Goal: Task Accomplishment & Management: Complete application form

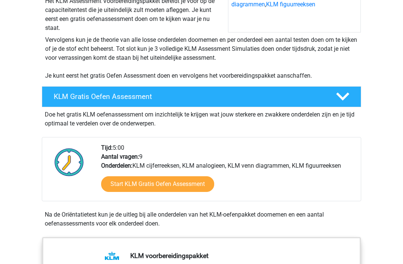
scroll to position [119, 0]
click at [164, 182] on link "Start KLM Gratis Oefen Assessment" at bounding box center [157, 184] width 113 height 16
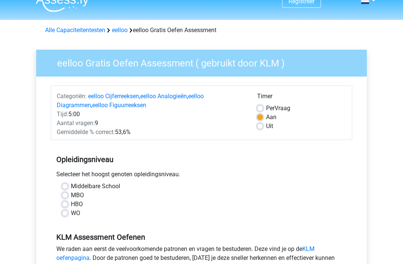
scroll to position [20, 0]
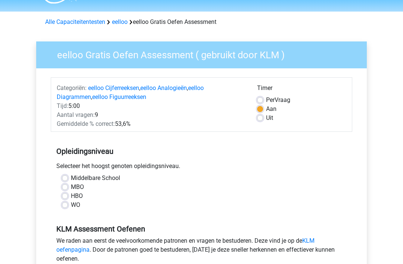
click at [71, 196] on label "HBO" at bounding box center [77, 196] width 12 height 9
click at [68, 196] on input "HBO" at bounding box center [65, 195] width 6 height 7
radio input "true"
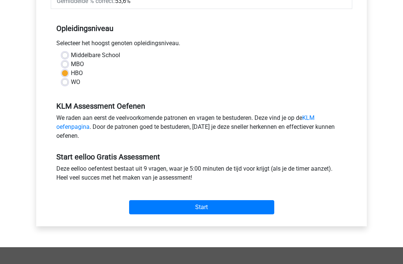
scroll to position [143, 0]
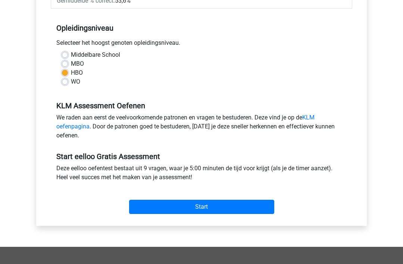
click at [209, 208] on input "Start" at bounding box center [201, 207] width 145 height 14
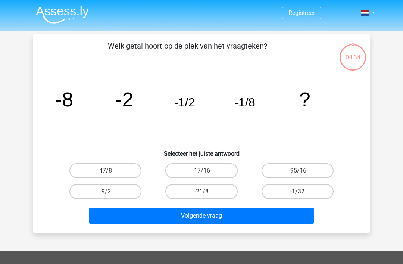
click at [292, 192] on label "-1/32" at bounding box center [298, 191] width 72 height 15
click at [298, 192] on input "-1/32" at bounding box center [300, 194] width 5 height 5
radio input "true"
click at [210, 221] on button "Volgende vraag" at bounding box center [202, 216] width 226 height 16
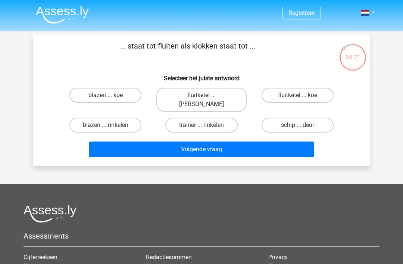
click at [209, 94] on label "fluitketel ... luiden" at bounding box center [201, 100] width 90 height 24
click at [206, 95] on input "fluitketel ... luiden" at bounding box center [204, 97] width 5 height 5
radio input "true"
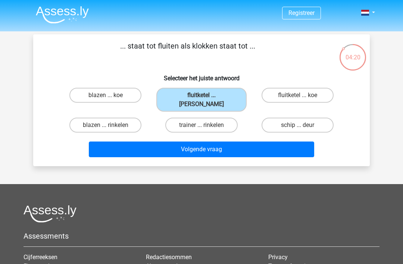
click at [215, 143] on button "Volgende vraag" at bounding box center [202, 150] width 226 height 16
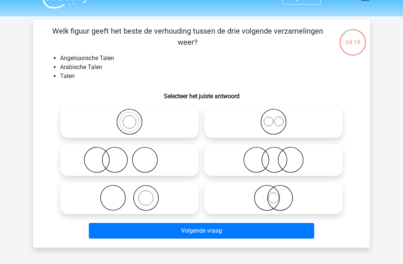
scroll to position [5, 0]
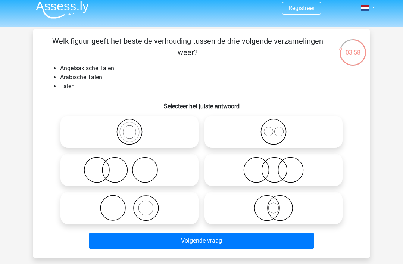
click at [281, 133] on icon at bounding box center [274, 132] width 132 height 26
click at [279, 128] on input "radio" at bounding box center [276, 125] width 5 height 5
radio input "true"
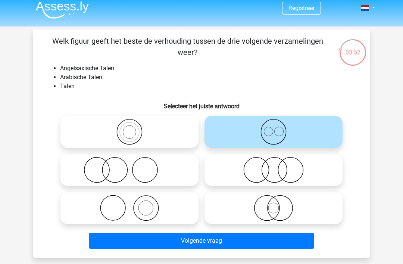
click at [215, 242] on button "Volgende vraag" at bounding box center [202, 241] width 226 height 16
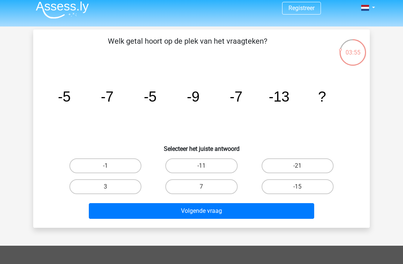
scroll to position [4, 0]
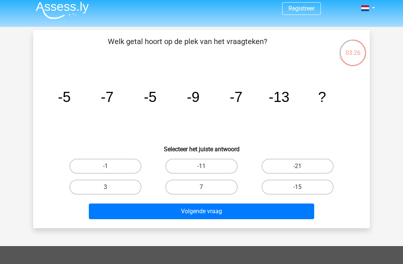
click at [302, 189] on input "-15" at bounding box center [300, 189] width 5 height 5
radio input "true"
click at [231, 213] on button "Volgende vraag" at bounding box center [202, 212] width 226 height 16
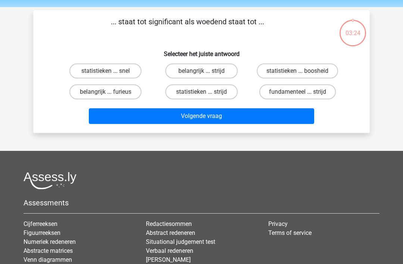
scroll to position [0, 0]
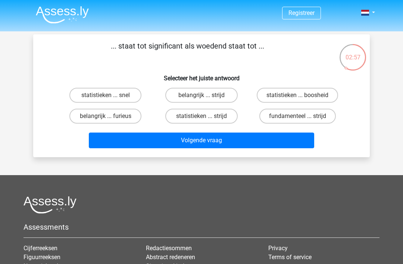
click at [115, 119] on label "belangrijk ... furieus" at bounding box center [105, 116] width 72 height 15
click at [111, 119] on input "belangrijk ... furieus" at bounding box center [108, 118] width 5 height 5
radio input "true"
click at [210, 143] on button "Volgende vraag" at bounding box center [202, 141] width 226 height 16
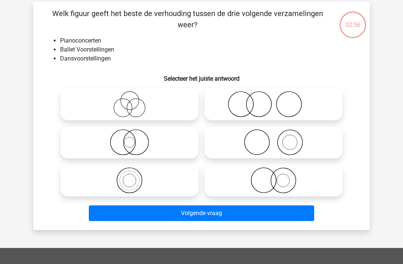
scroll to position [34, 0]
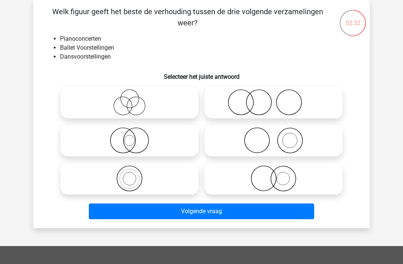
click at [146, 102] on icon at bounding box center [129, 102] width 132 height 26
click at [134, 99] on input "radio" at bounding box center [132, 96] width 5 height 5
radio input "true"
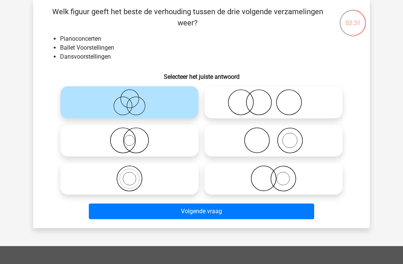
click at [217, 213] on button "Volgende vraag" at bounding box center [202, 212] width 226 height 16
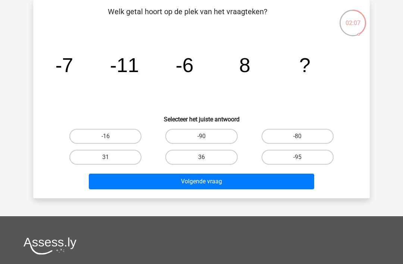
click at [128, 157] on label "31" at bounding box center [105, 157] width 72 height 15
click at [111, 157] on input "31" at bounding box center [108, 159] width 5 height 5
radio input "true"
click at [217, 184] on button "Volgende vraag" at bounding box center [202, 182] width 226 height 16
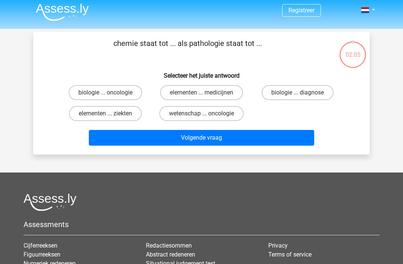
scroll to position [0, 0]
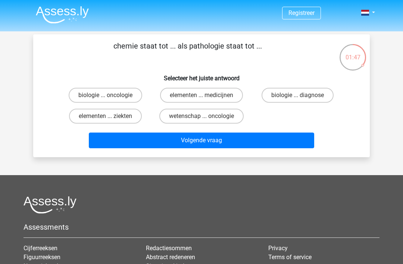
click at [115, 117] on label "elementen ... ziekten" at bounding box center [105, 116] width 73 height 15
click at [111, 117] on input "elementen ... ziekten" at bounding box center [108, 118] width 5 height 5
radio input "true"
click at [223, 142] on button "Volgende vraag" at bounding box center [202, 141] width 226 height 16
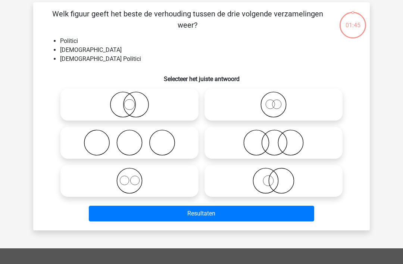
scroll to position [34, 0]
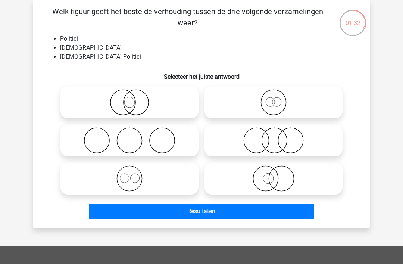
click at [273, 180] on icon at bounding box center [274, 178] width 132 height 26
click at [274, 175] on input "radio" at bounding box center [276, 172] width 5 height 5
radio input "true"
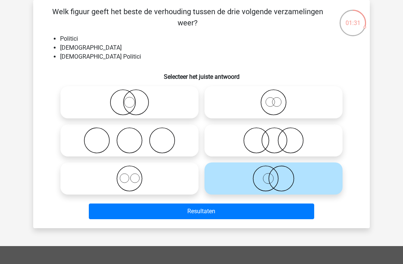
click at [216, 214] on button "Resultaten" at bounding box center [202, 212] width 226 height 16
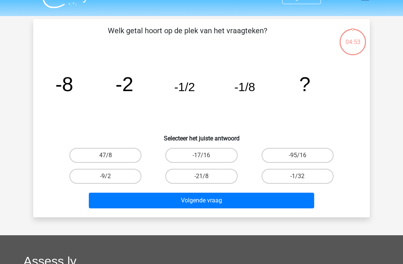
scroll to position [15, 0]
click at [283, 175] on label "-1/32" at bounding box center [298, 176] width 72 height 15
click at [283, 176] on input "-1/32" at bounding box center [300, 178] width 5 height 5
radio input "true"
click at [283, 195] on button "Volgende vraag" at bounding box center [202, 201] width 226 height 16
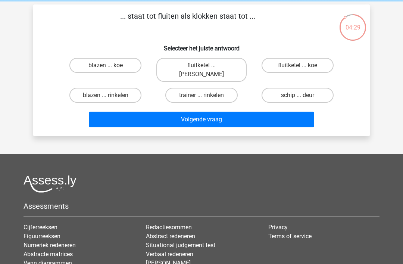
scroll to position [0, 0]
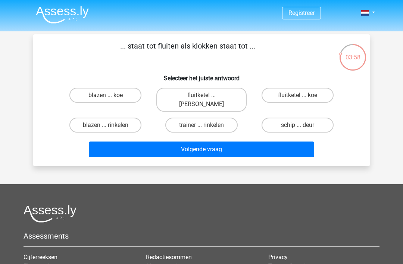
click at [204, 94] on label "fluitketel ... [PERSON_NAME]" at bounding box center [201, 100] width 90 height 24
click at [204, 95] on input "fluitketel ... [PERSON_NAME]" at bounding box center [204, 97] width 5 height 5
radio input "true"
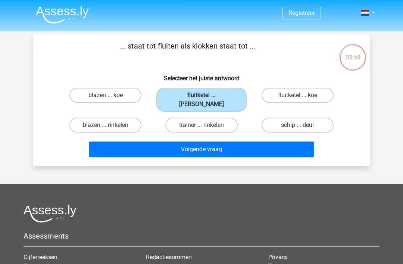
click at [224, 123] on label "trainer ... rinkelen" at bounding box center [201, 125] width 72 height 15
click at [206, 125] on input "trainer ... rinkelen" at bounding box center [204, 127] width 5 height 5
radio input "true"
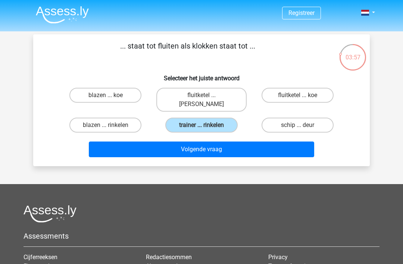
click at [211, 102] on label "fluitketel ... [PERSON_NAME]" at bounding box center [201, 100] width 90 height 24
click at [206, 100] on input "fluitketel ... [PERSON_NAME]" at bounding box center [204, 97] width 5 height 5
radio input "true"
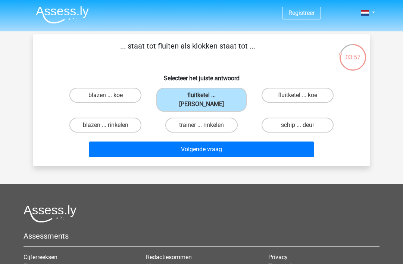
click at [220, 90] on label "fluitketel ... [PERSON_NAME]" at bounding box center [201, 100] width 90 height 24
click at [206, 95] on input "fluitketel ... [PERSON_NAME]" at bounding box center [204, 97] width 5 height 5
click at [229, 145] on button "Volgende vraag" at bounding box center [202, 150] width 226 height 16
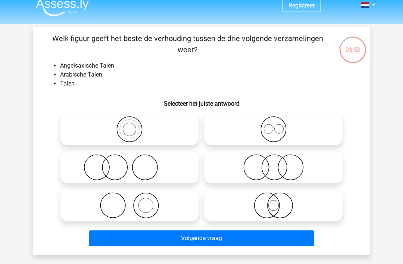
scroll to position [8, 0]
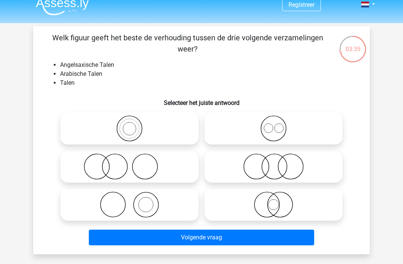
click at [269, 158] on icon at bounding box center [274, 166] width 132 height 26
click at [274, 158] on input "radio" at bounding box center [276, 160] width 5 height 5
radio input "true"
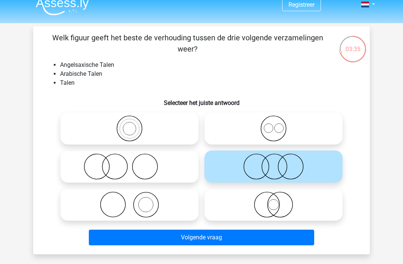
click at [219, 236] on button "Volgende vraag" at bounding box center [202, 238] width 226 height 16
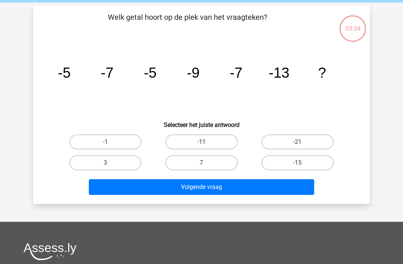
scroll to position [34, 0]
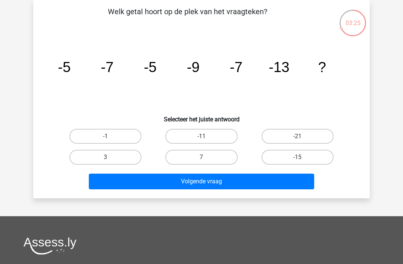
click at [216, 131] on label "-11" at bounding box center [201, 136] width 72 height 15
click at [206, 136] on input "-11" at bounding box center [204, 138] width 5 height 5
radio input "true"
click at [229, 178] on button "Volgende vraag" at bounding box center [202, 182] width 226 height 16
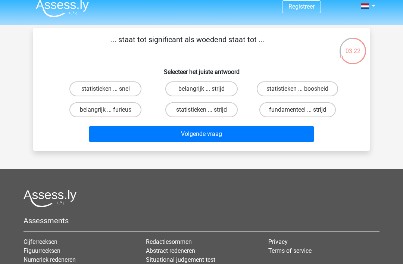
scroll to position [0, 0]
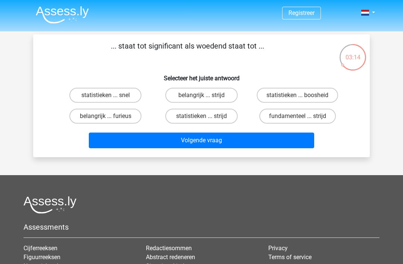
click at [222, 93] on label "belangrijk ... strijd" at bounding box center [201, 95] width 72 height 15
click at [206, 95] on input "belangrijk ... strijd" at bounding box center [204, 97] width 5 height 5
radio input "true"
click at [225, 139] on button "Volgende vraag" at bounding box center [202, 141] width 226 height 16
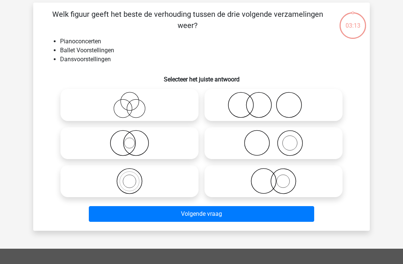
scroll to position [34, 0]
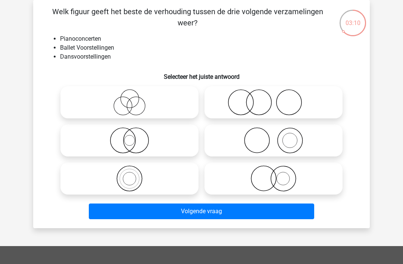
click at [165, 100] on icon at bounding box center [129, 102] width 132 height 26
click at [134, 99] on input "radio" at bounding box center [132, 96] width 5 height 5
radio input "true"
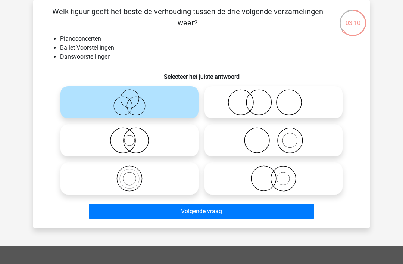
click at [202, 214] on button "Volgende vraag" at bounding box center [202, 212] width 226 height 16
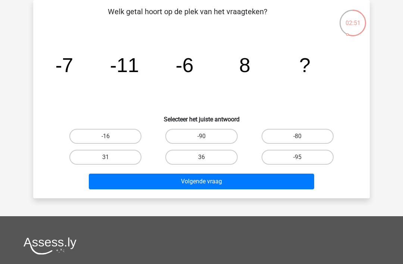
click at [124, 153] on label "31" at bounding box center [105, 157] width 72 height 15
click at [111, 157] on input "31" at bounding box center [108, 159] width 5 height 5
radio input "true"
click at [208, 183] on button "Volgende vraag" at bounding box center [202, 182] width 226 height 16
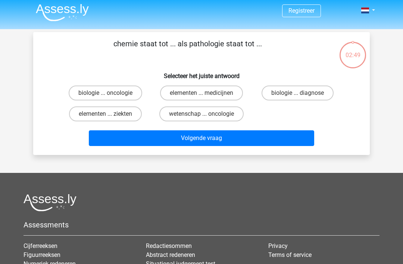
scroll to position [0, 0]
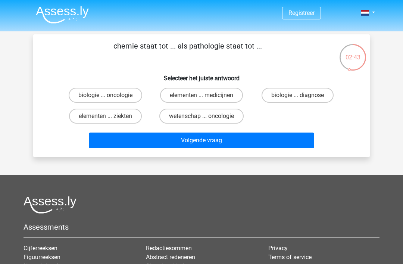
click at [128, 94] on label "biologie ... oncologie" at bounding box center [106, 95] width 74 height 15
click at [111, 95] on input "biologie ... oncologie" at bounding box center [108, 97] width 5 height 5
radio input "true"
click at [215, 138] on button "Volgende vraag" at bounding box center [202, 141] width 226 height 16
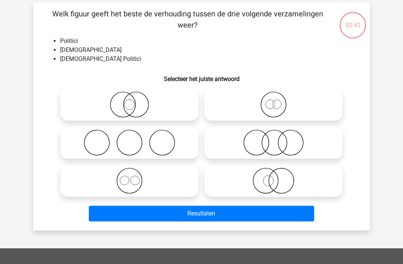
scroll to position [34, 0]
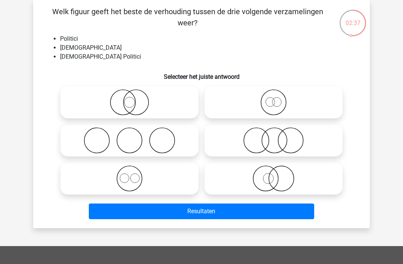
click at [138, 104] on icon at bounding box center [129, 102] width 132 height 26
click at [134, 99] on input "radio" at bounding box center [132, 96] width 5 height 5
radio input "true"
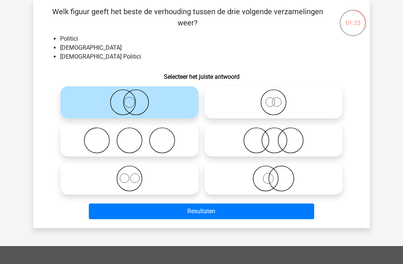
click at [132, 178] on icon at bounding box center [129, 178] width 132 height 26
click at [132, 175] on input "radio" at bounding box center [132, 172] width 5 height 5
radio input "true"
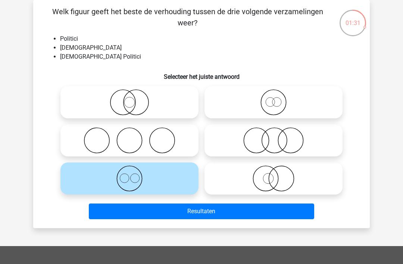
click at [168, 141] on icon at bounding box center [129, 140] width 132 height 26
click at [134, 137] on input "radio" at bounding box center [132, 134] width 5 height 5
radio input "true"
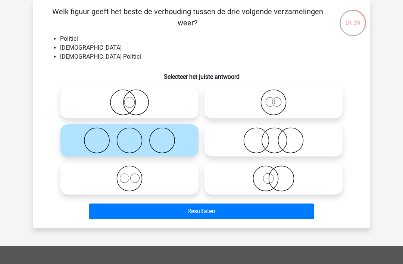
click at [140, 181] on icon at bounding box center [129, 178] width 132 height 26
click at [134, 175] on input "radio" at bounding box center [132, 172] width 5 height 5
radio input "true"
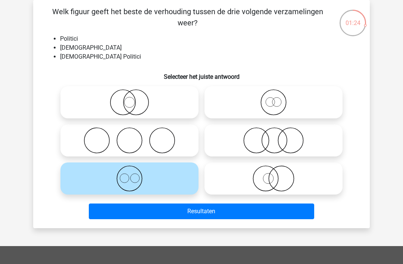
click at [149, 151] on icon at bounding box center [129, 140] width 132 height 26
click at [134, 137] on input "radio" at bounding box center [132, 134] width 5 height 5
radio input "true"
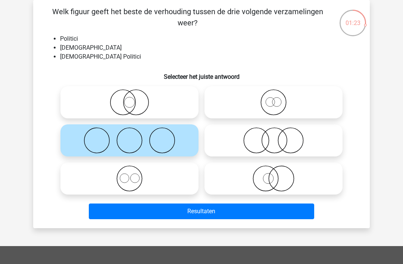
click at [210, 215] on button "Resultaten" at bounding box center [202, 212] width 226 height 16
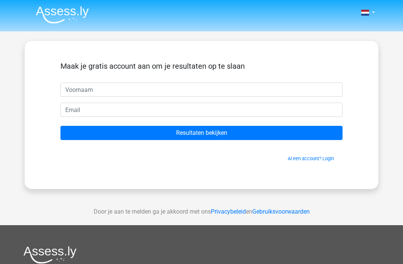
click at [0, 40] on div "Nederlands English" at bounding box center [201, 211] width 403 height 422
